Goal: Task Accomplishment & Management: Manage account settings

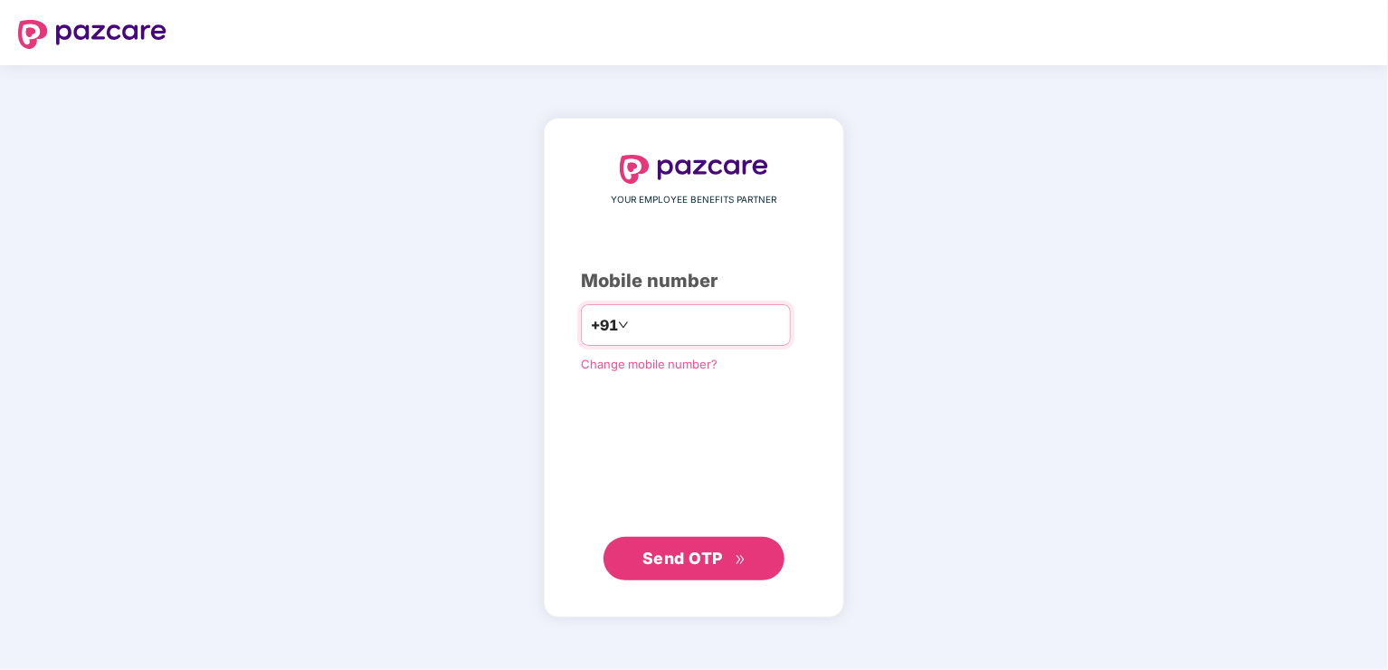
type input "**********"
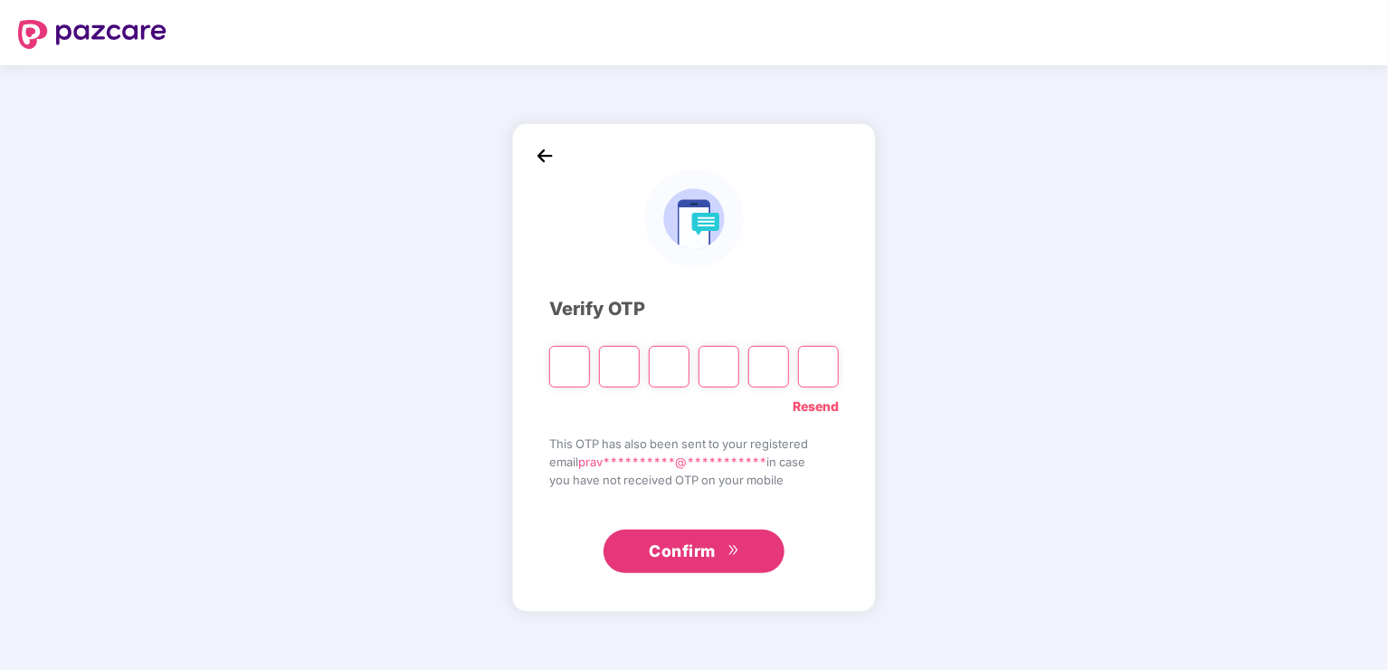
type input "*"
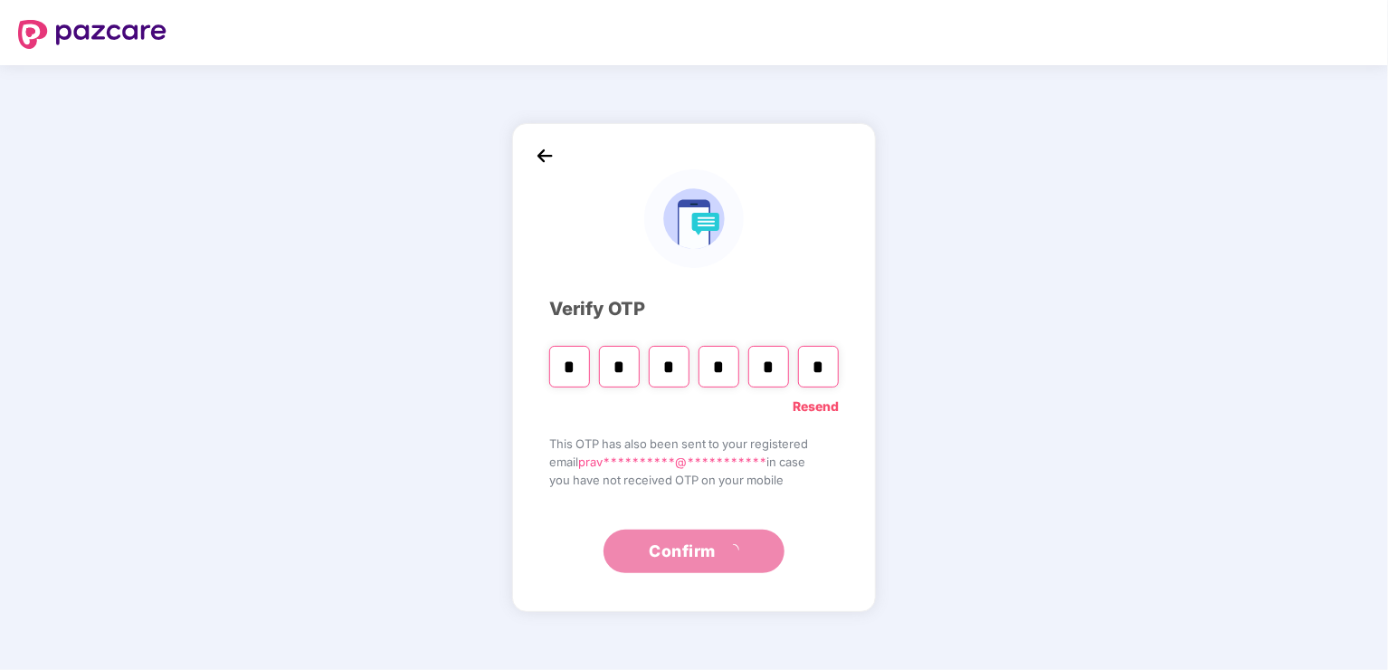
type input "*"
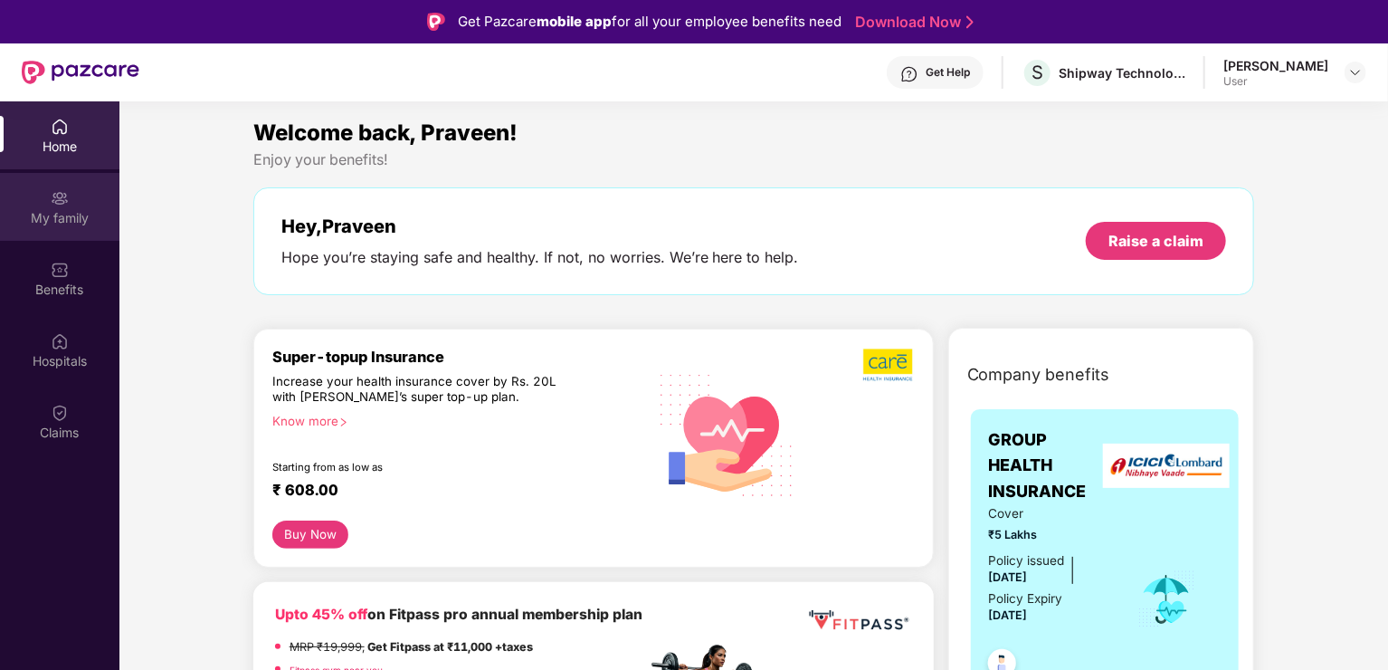
click at [95, 232] on div "My family" at bounding box center [59, 207] width 119 height 68
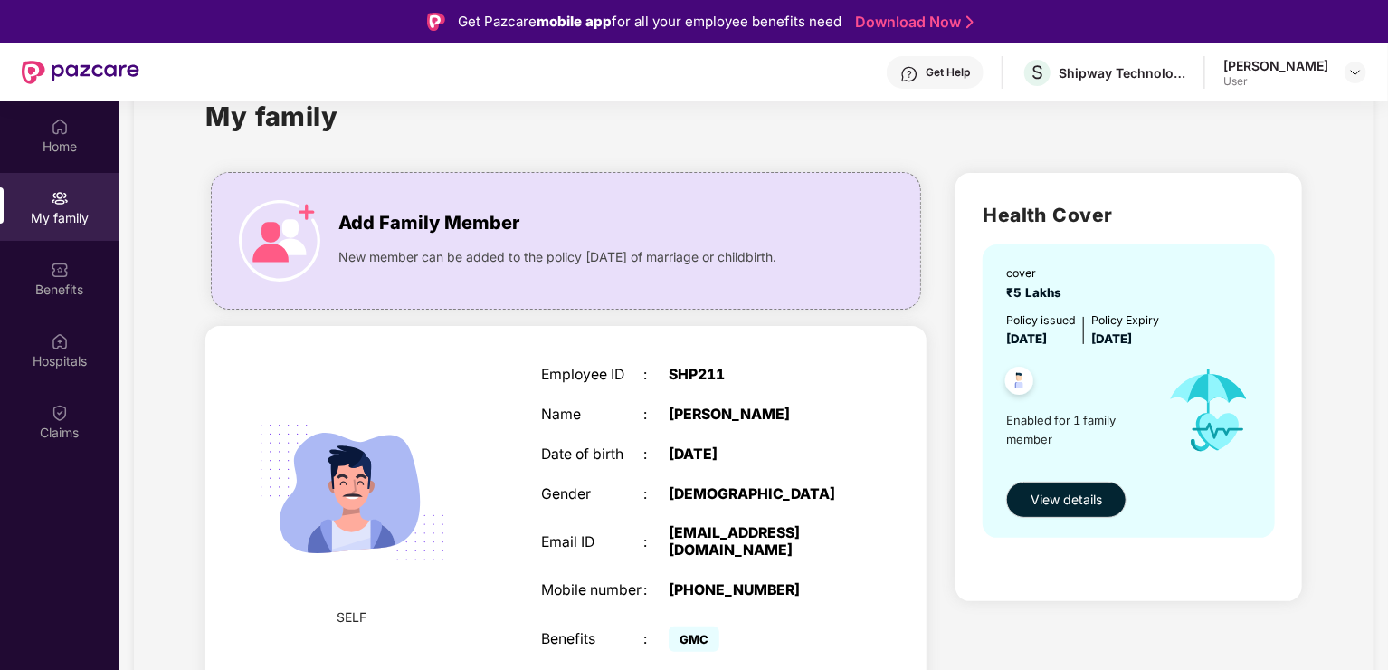
scroll to position [65, 0]
click at [1104, 508] on button "View details" at bounding box center [1066, 499] width 120 height 36
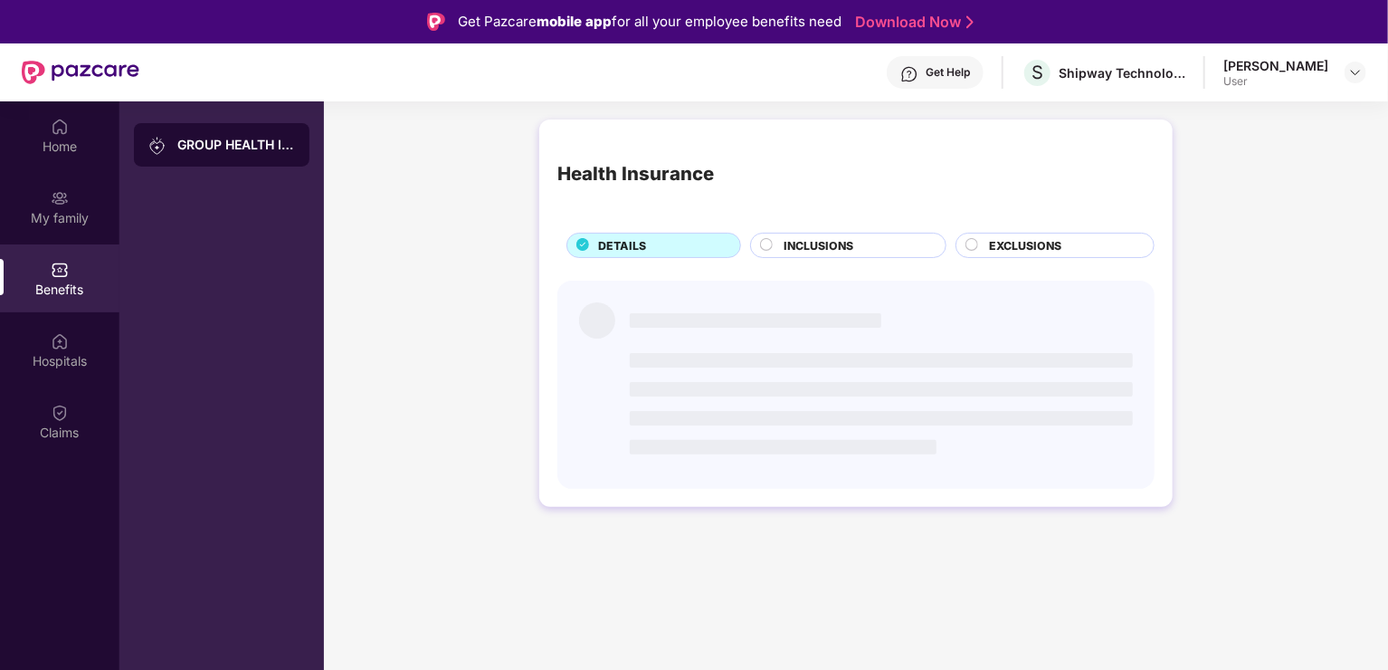
scroll to position [0, 0]
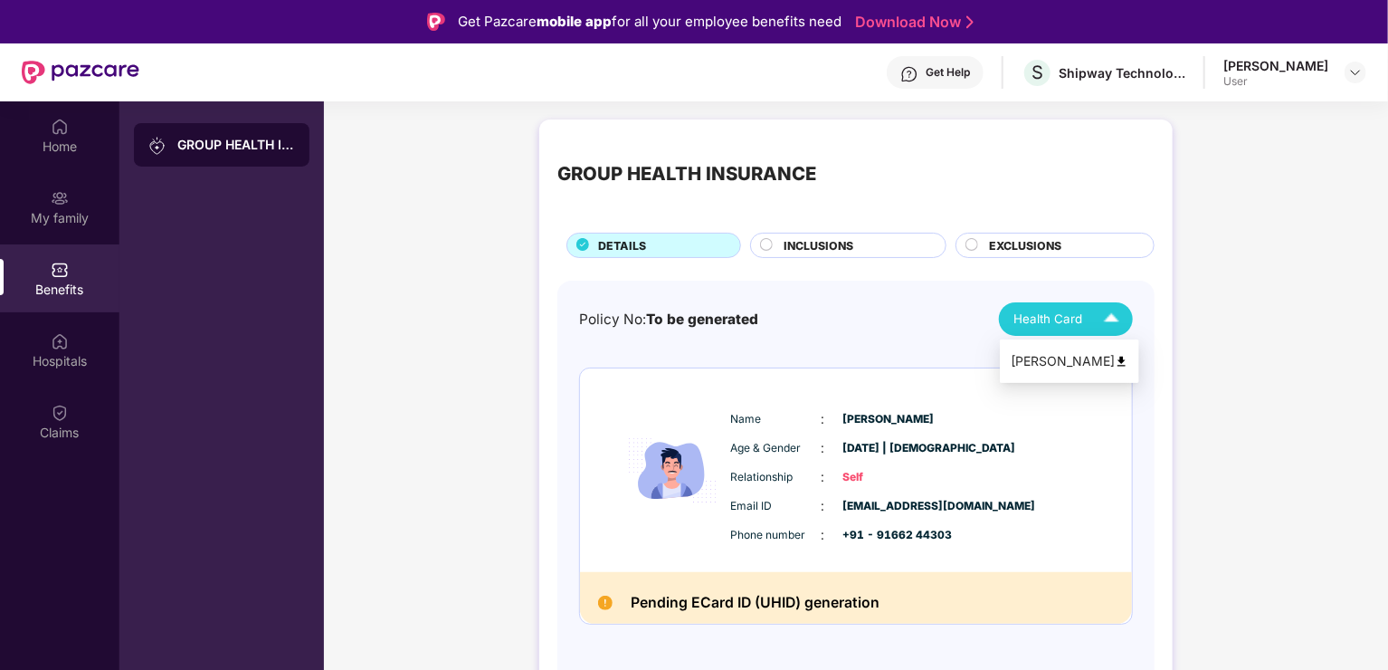
click at [1052, 313] on span "Health Card" at bounding box center [1048, 319] width 69 height 19
click at [863, 355] on div "Policy No: To be generated Health Card Name : [PERSON_NAME] Age & Gender : [DAT…" at bounding box center [856, 476] width 554 height 349
click at [1348, 68] on div at bounding box center [1356, 73] width 22 height 22
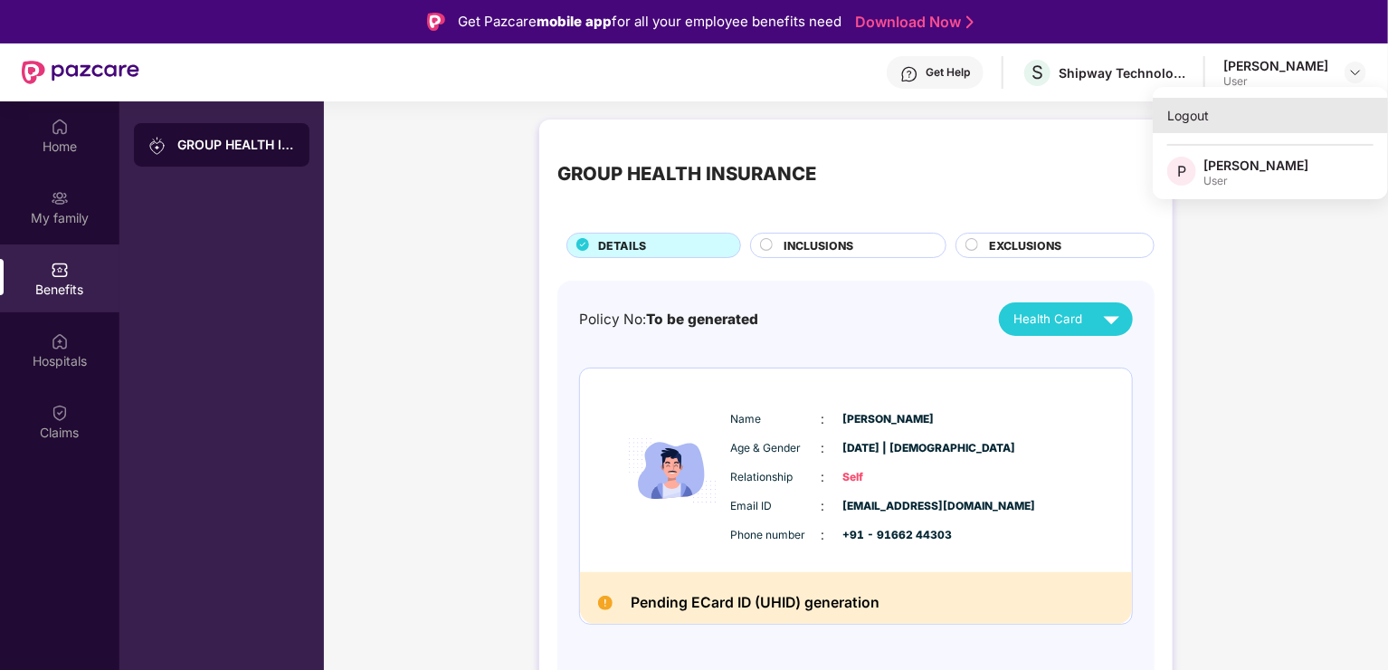
click at [1229, 119] on div "Logout" at bounding box center [1270, 115] width 235 height 35
